Goal: Transaction & Acquisition: Purchase product/service

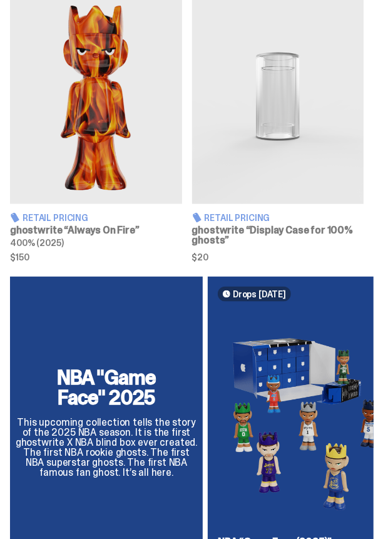
scroll to position [438, 0]
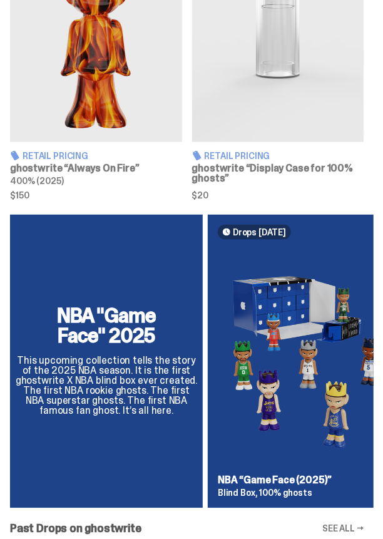
click at [125, 78] on img at bounding box center [96, 34] width 172 height 215
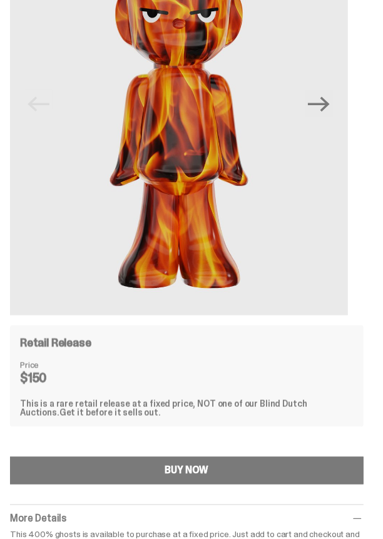
scroll to position [438, 0]
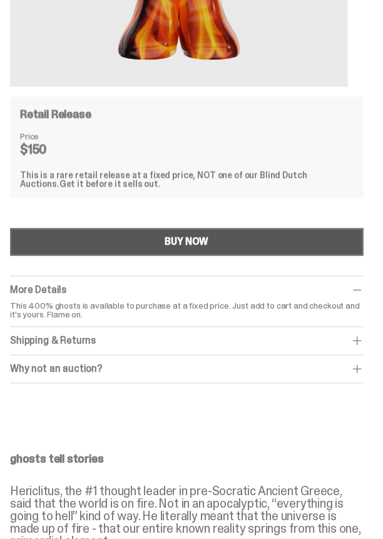
click at [164, 243] on button "BUY NOW" at bounding box center [187, 243] width 354 height 28
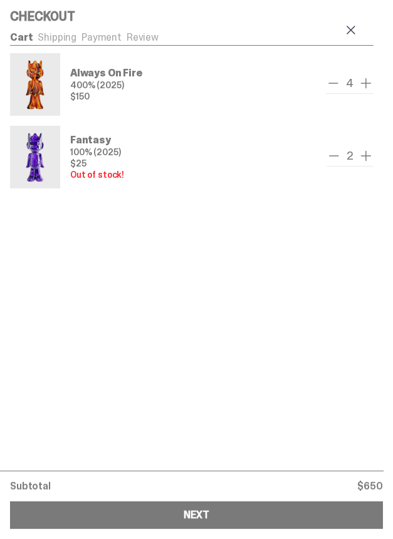
click at [353, 28] on span at bounding box center [350, 30] width 15 height 15
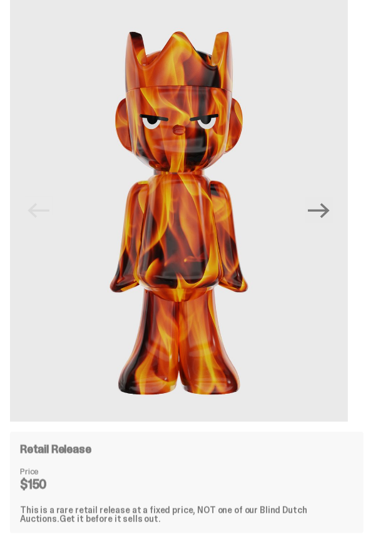
scroll to position [188, 0]
